Goal: Navigation & Orientation: Find specific page/section

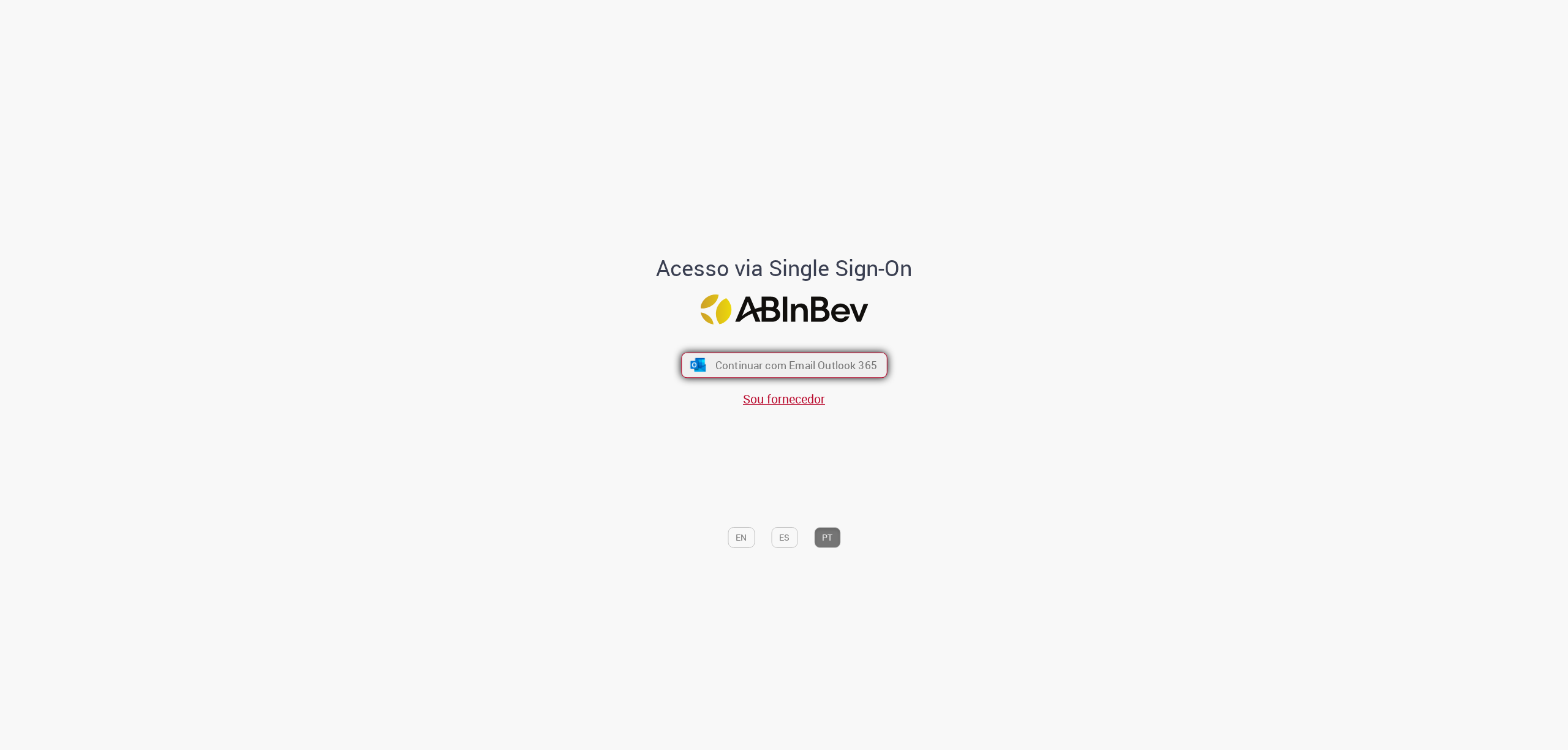
click at [810, 356] on button "Continuar com Email Outlook 365" at bounding box center [784, 364] width 207 height 26
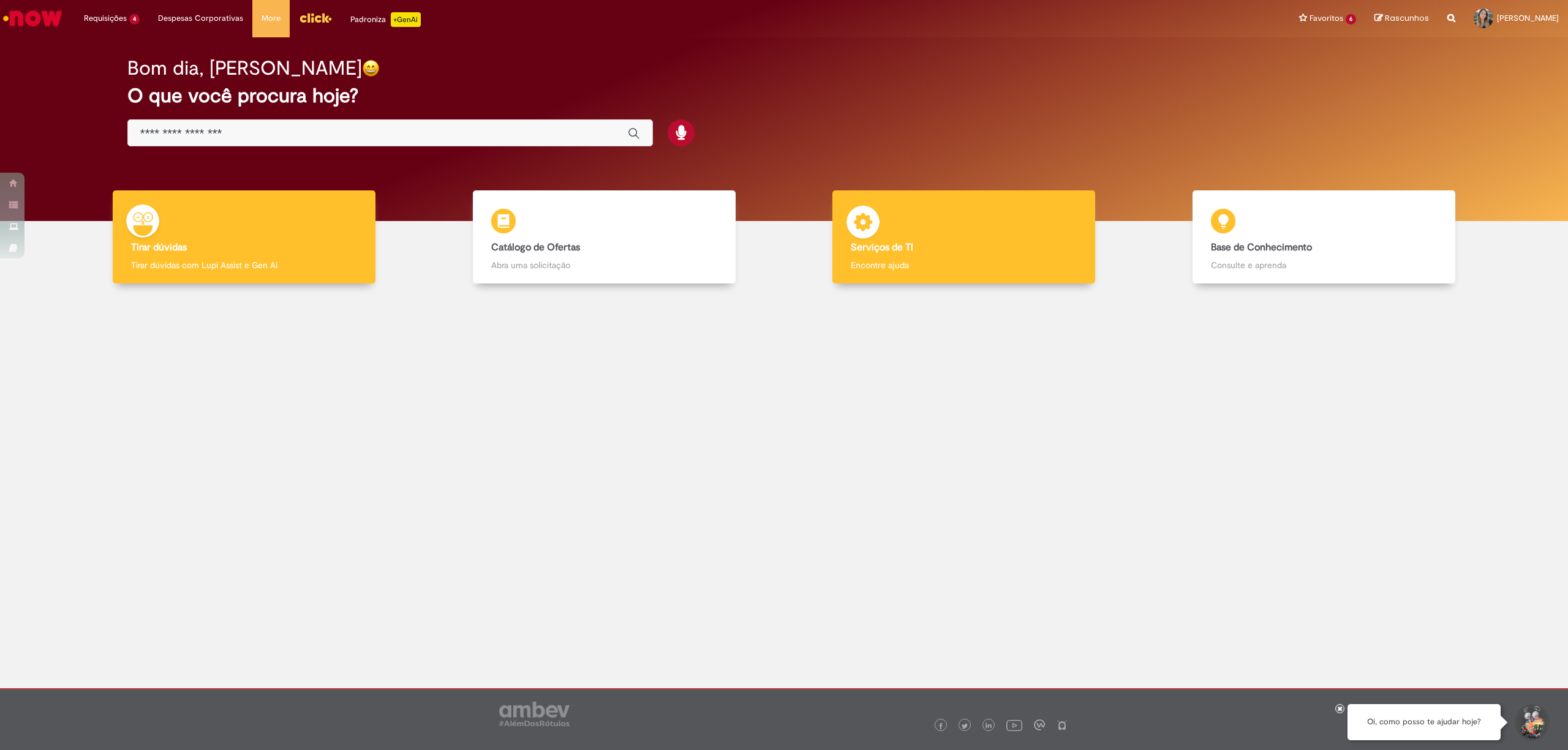
click at [887, 204] on div "Serviços de TI Serviços de TI Encontre ajuda" at bounding box center [964, 237] width 263 height 93
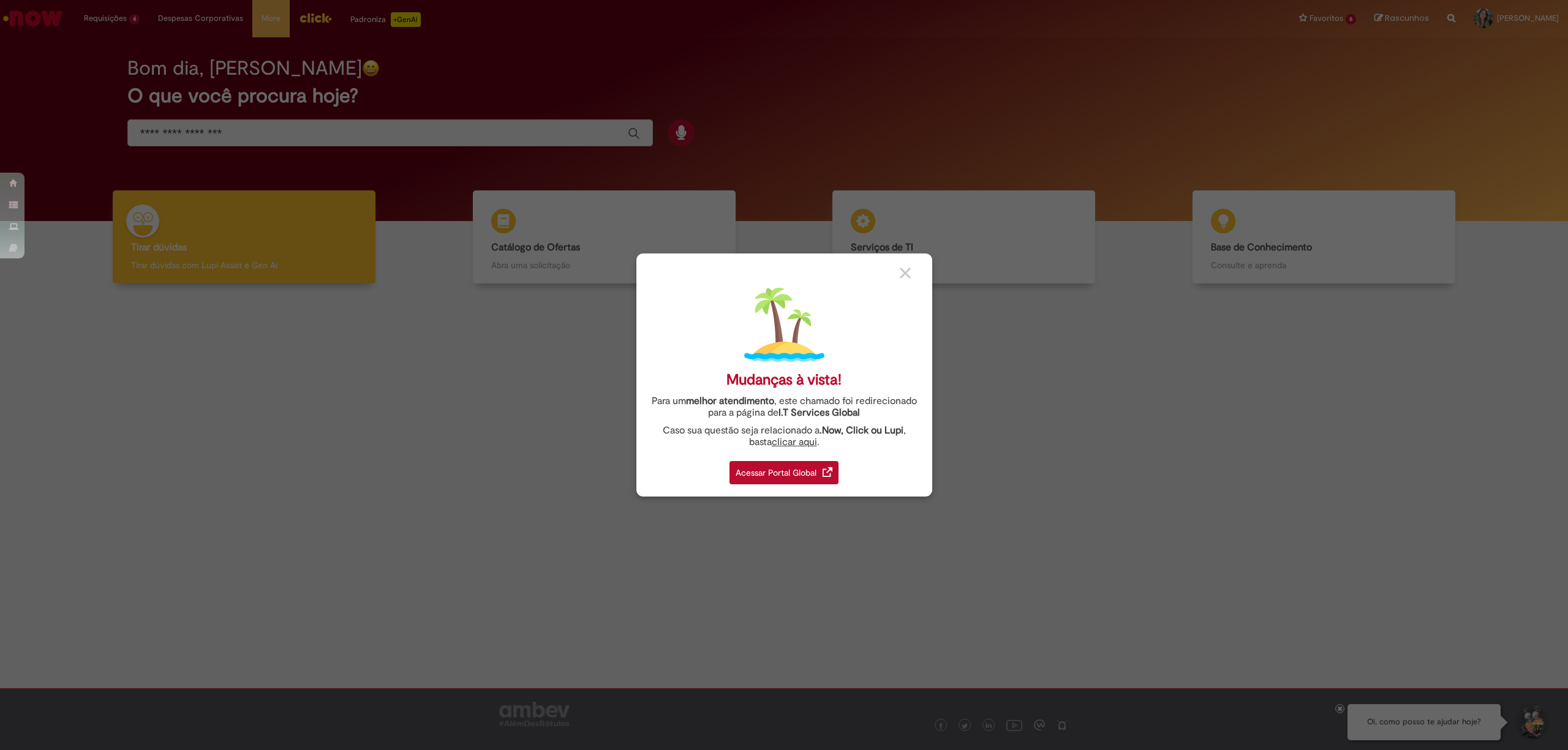
click at [836, 470] on div "Acessar Portal Global" at bounding box center [783, 473] width 109 height 23
